Goal: Information Seeking & Learning: Learn about a topic

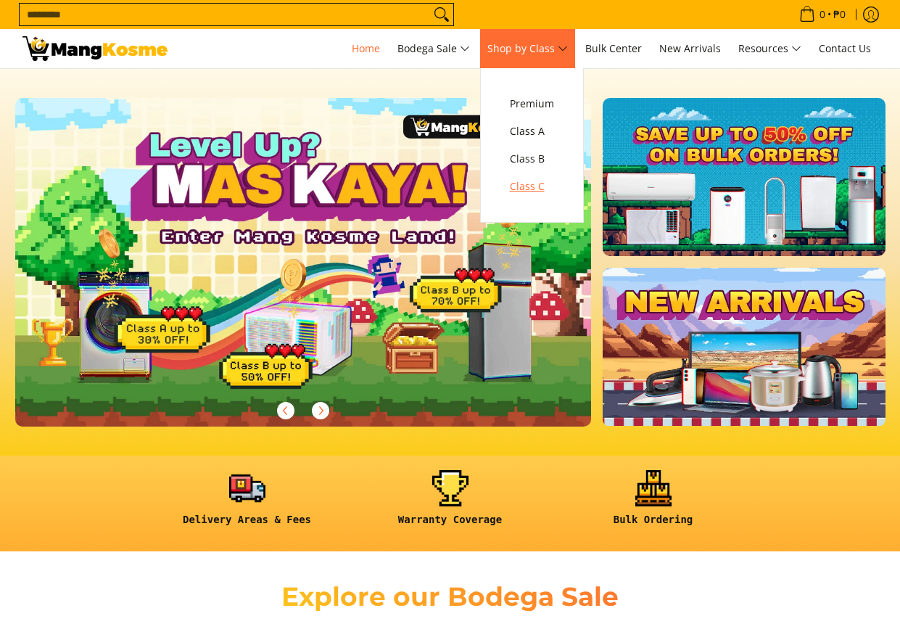
click at [539, 190] on span "Class C" at bounding box center [532, 187] width 44 height 18
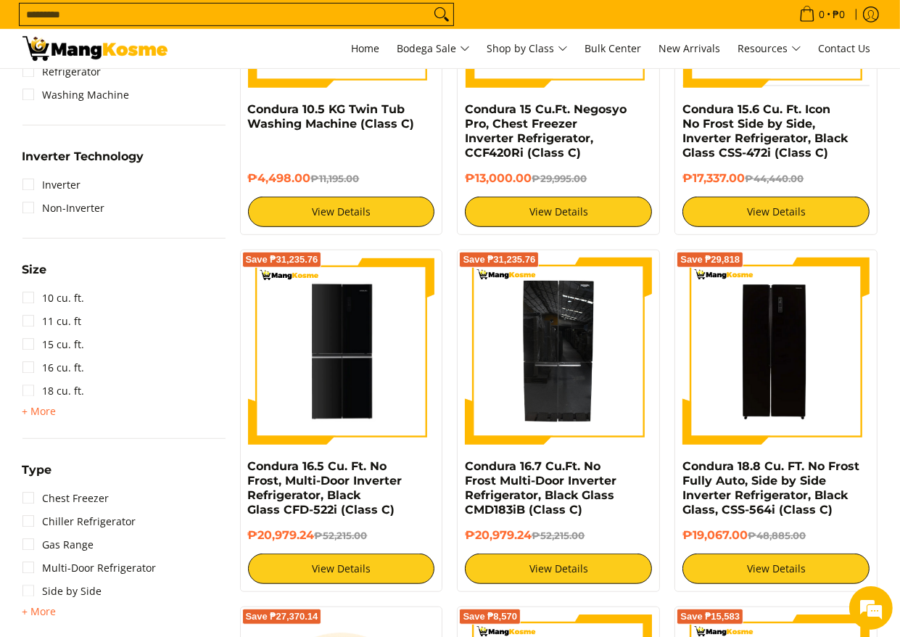
scroll to position [798, 0]
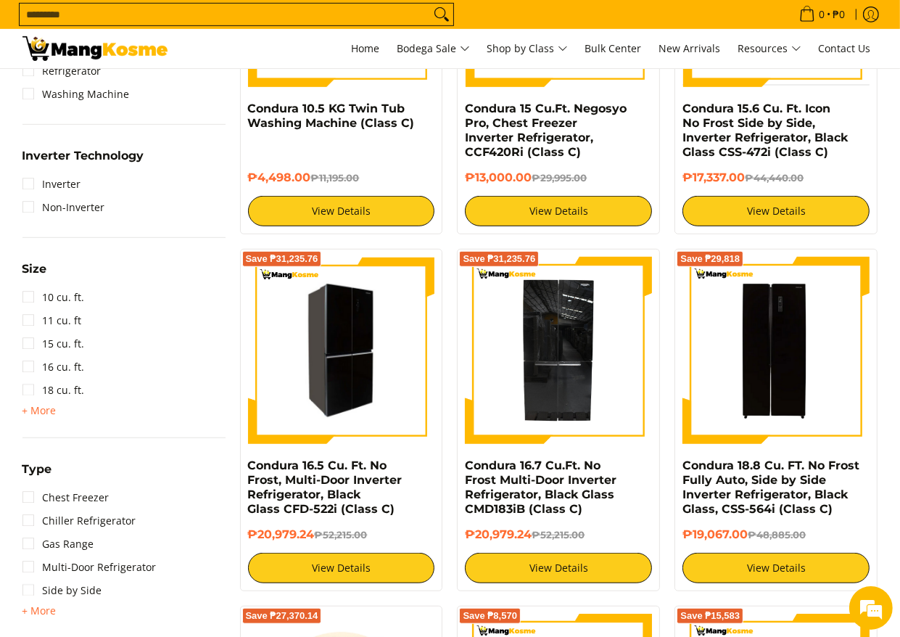
click at [356, 344] on img at bounding box center [341, 351] width 187 height 183
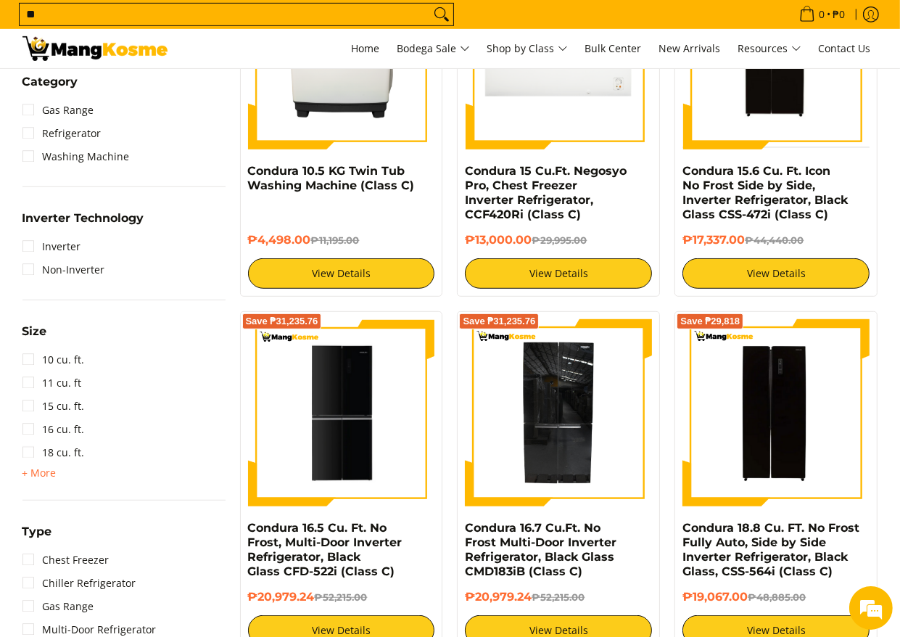
scroll to position [674, 0]
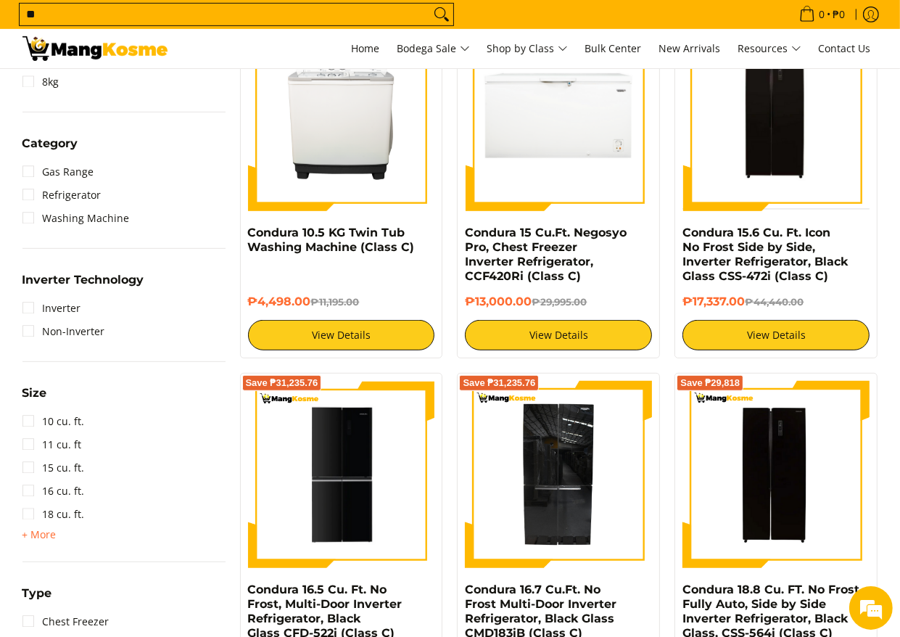
type input "**"
click at [430, 4] on button "Search" at bounding box center [441, 15] width 23 height 22
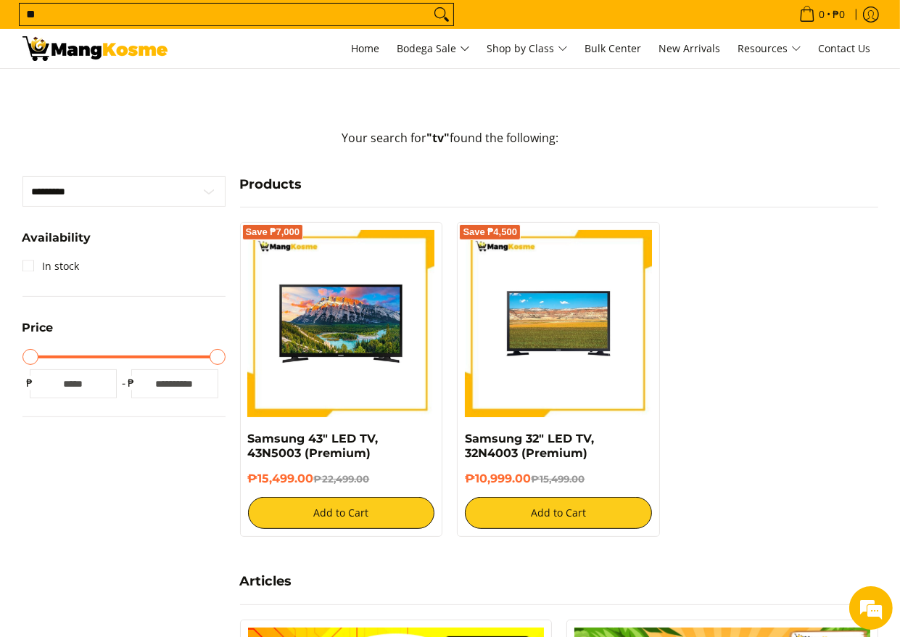
scroll to position [290, 0]
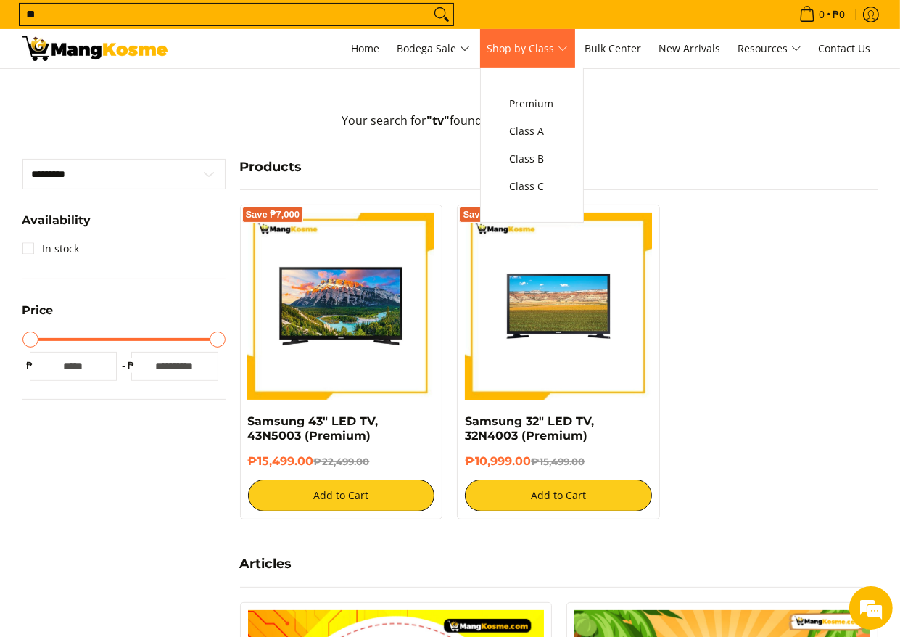
click at [521, 46] on span "Shop by Class" at bounding box center [528, 49] width 81 height 18
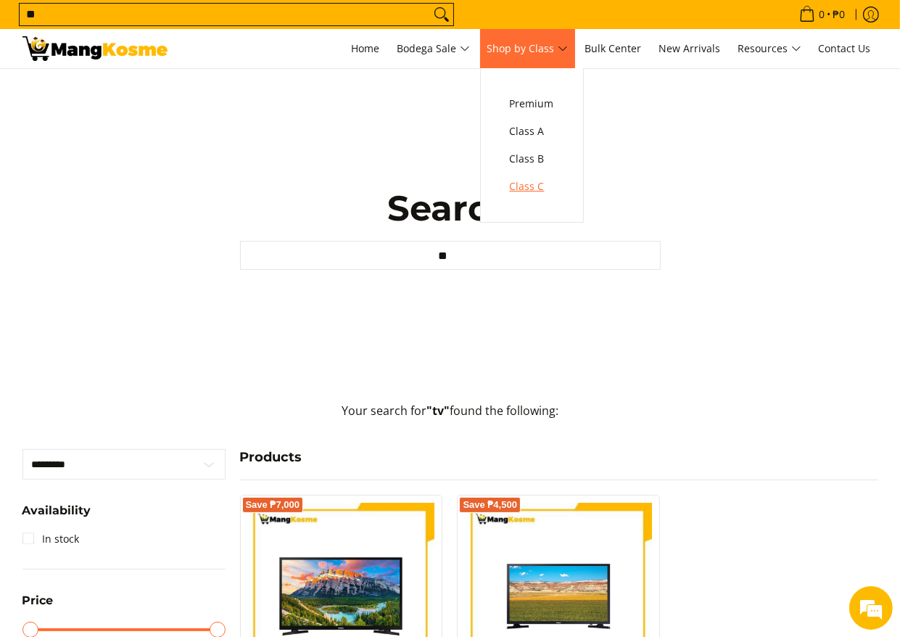
click at [549, 182] on span "Class C" at bounding box center [532, 187] width 44 height 18
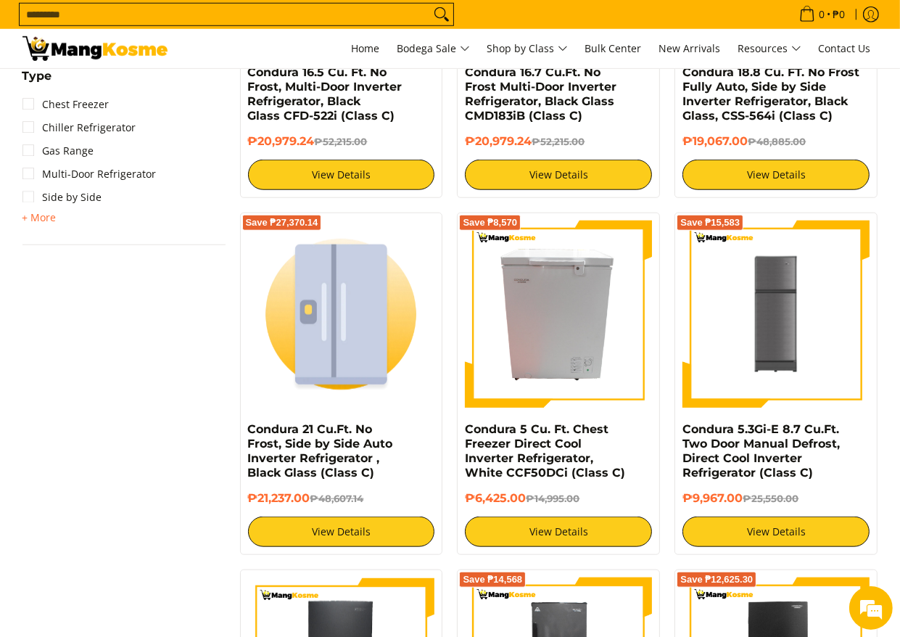
scroll to position [1233, 0]
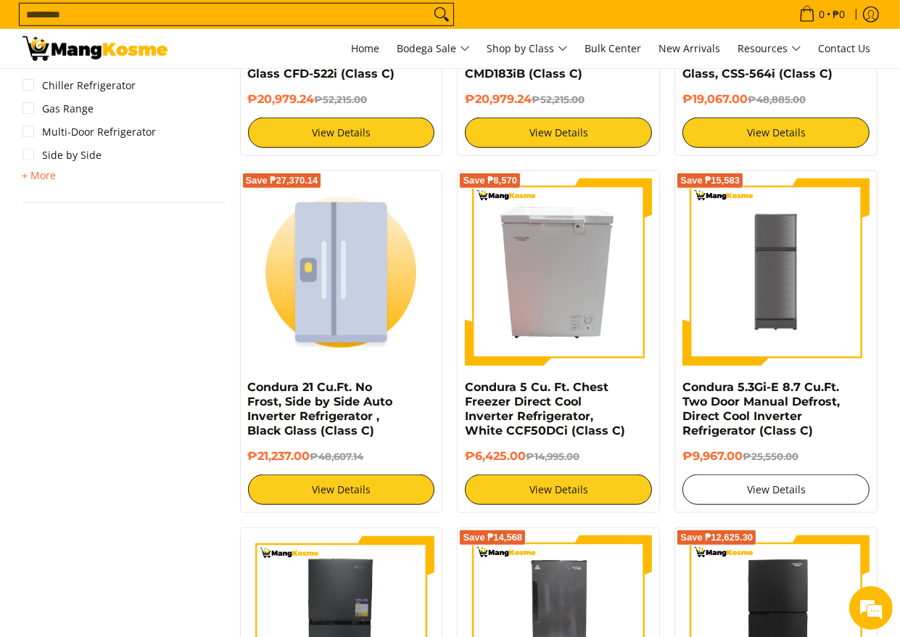
click at [770, 493] on link "View Details" at bounding box center [776, 490] width 187 height 30
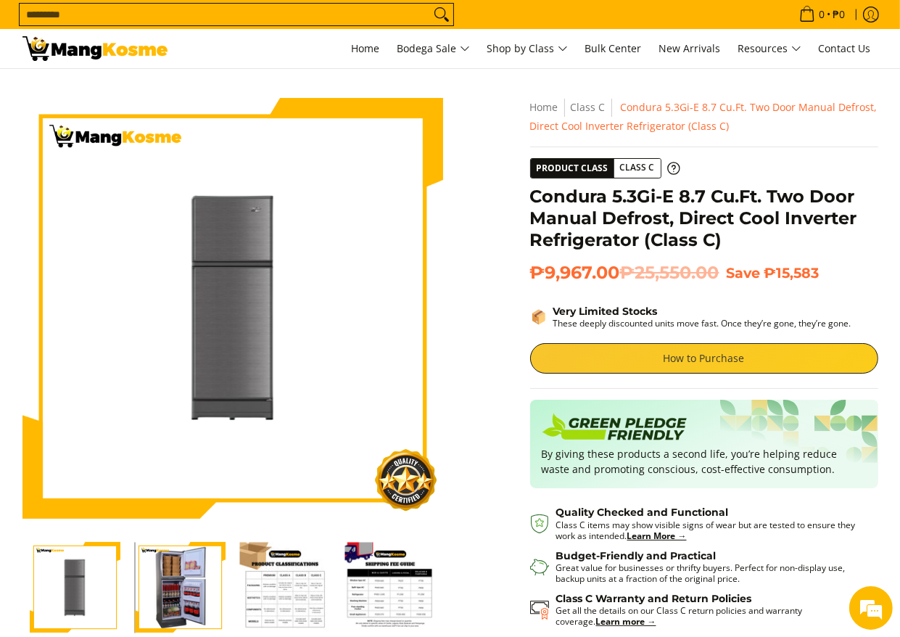
click at [736, 351] on link "How to Purchase" at bounding box center [704, 358] width 348 height 30
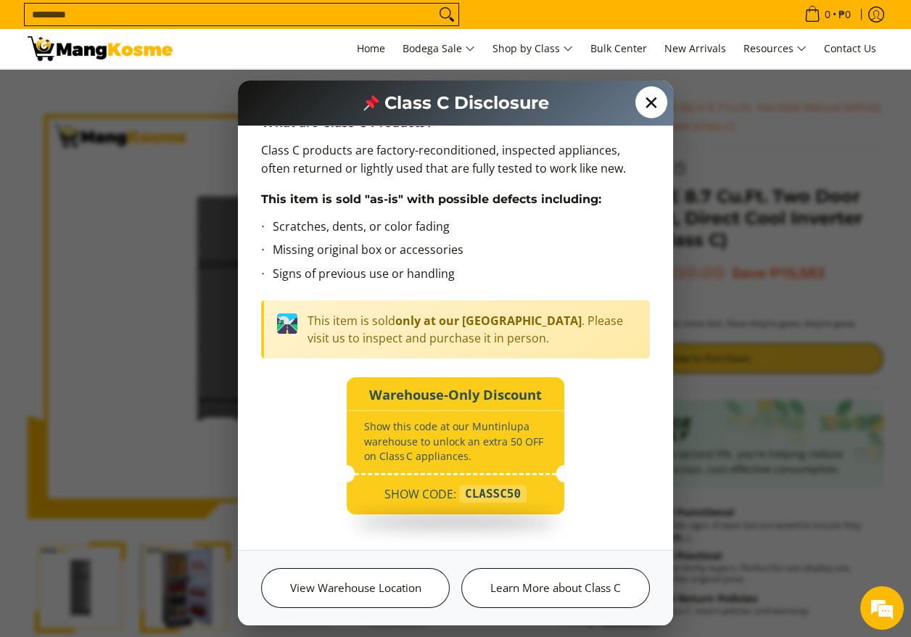
click at [658, 97] on span "✕" at bounding box center [652, 102] width 32 height 32
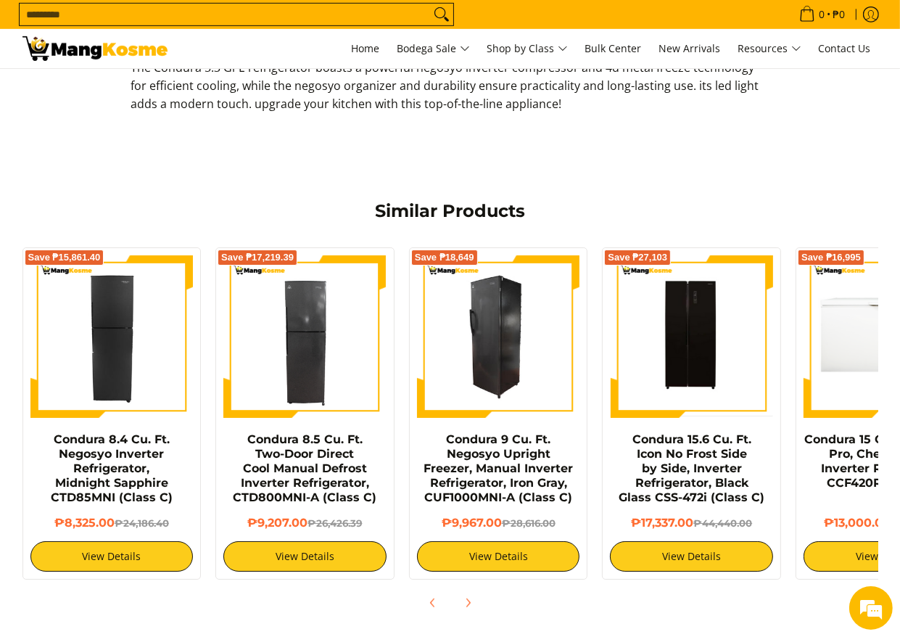
scroll to position [1016, 0]
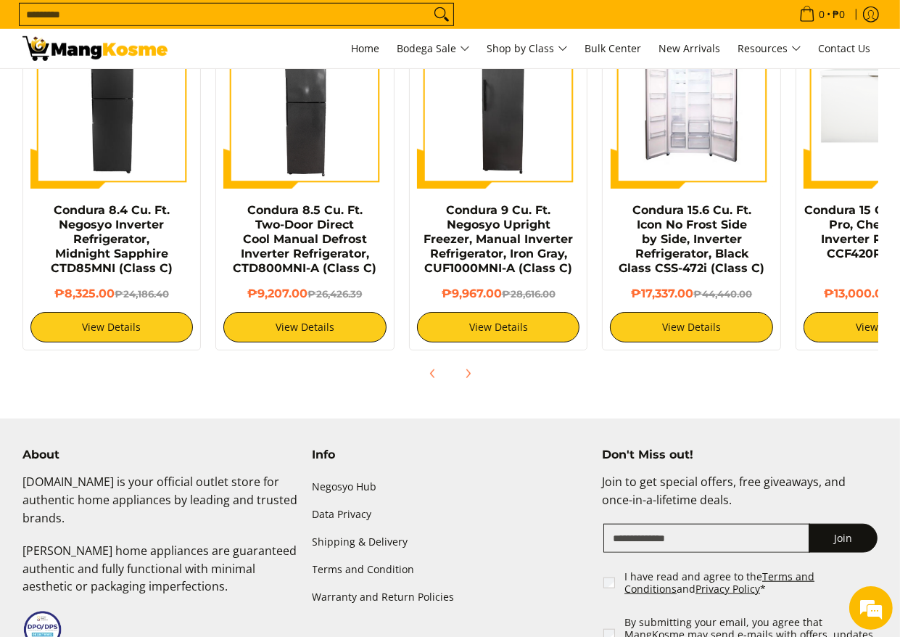
click at [673, 132] on img at bounding box center [691, 108] width 163 height 156
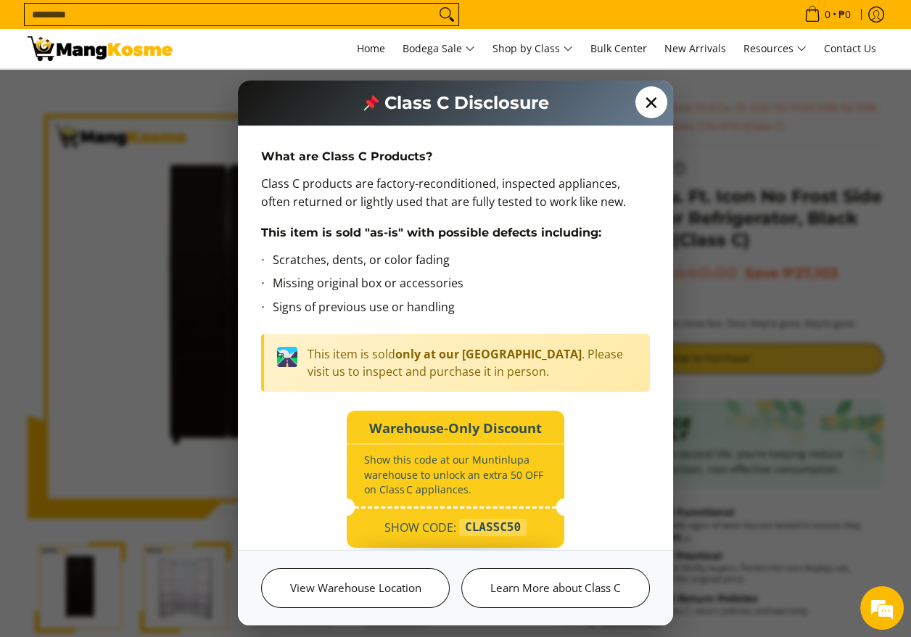
click at [650, 103] on span "✕" at bounding box center [652, 102] width 32 height 32
